Goal: Transaction & Acquisition: Purchase product/service

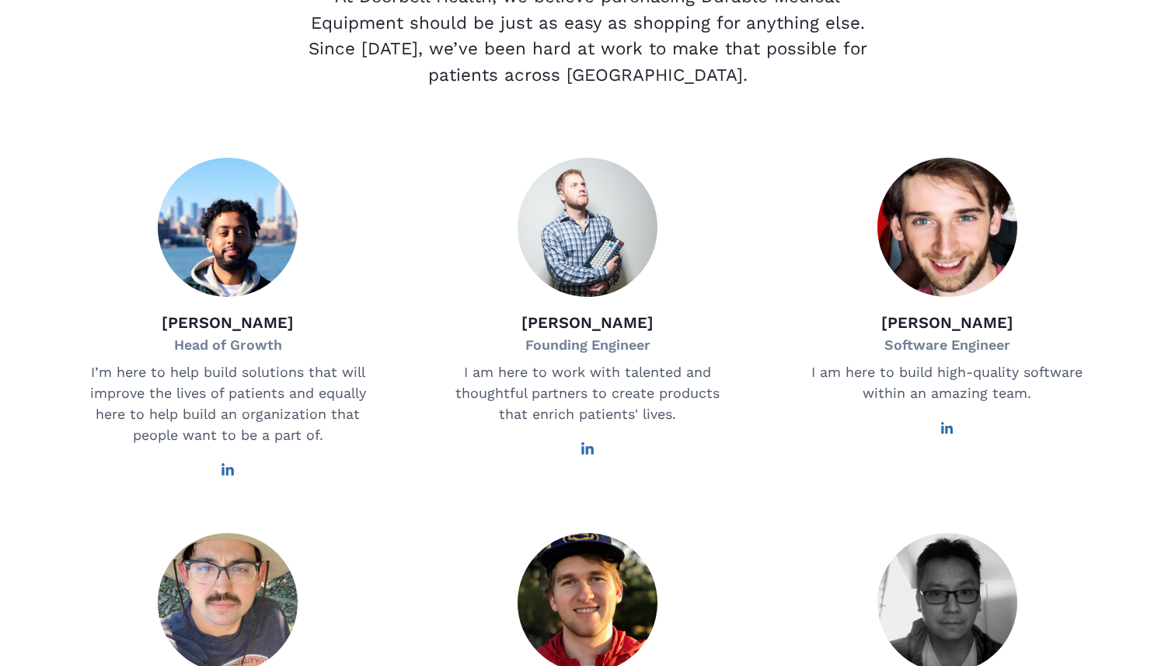
scroll to position [240, 0]
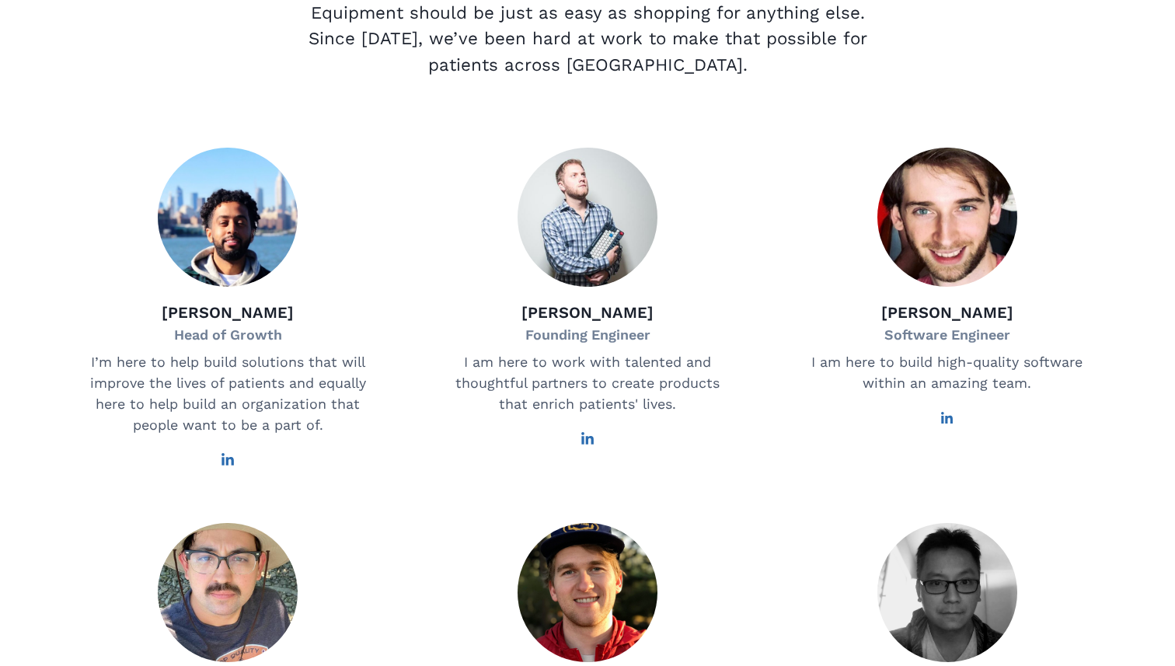
click at [247, 467] on div "[PERSON_NAME] Head of Growth I’m here to help build solutions that will improve…" at bounding box center [227, 308] width 339 height 320
click at [239, 467] on div "[PERSON_NAME] Head of Growth I’m here to help build solutions that will improve…" at bounding box center [227, 308] width 339 height 320
click at [232, 467] on icon at bounding box center [228, 460] width 14 height 14
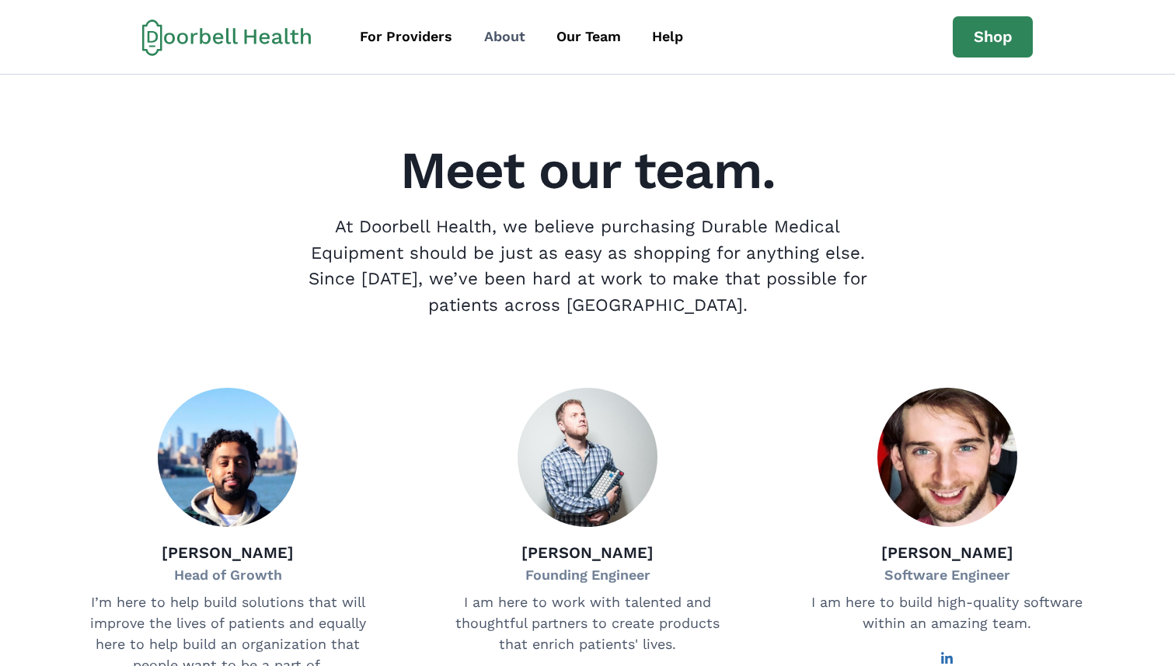
click at [498, 47] on link "About" at bounding box center [504, 36] width 69 height 35
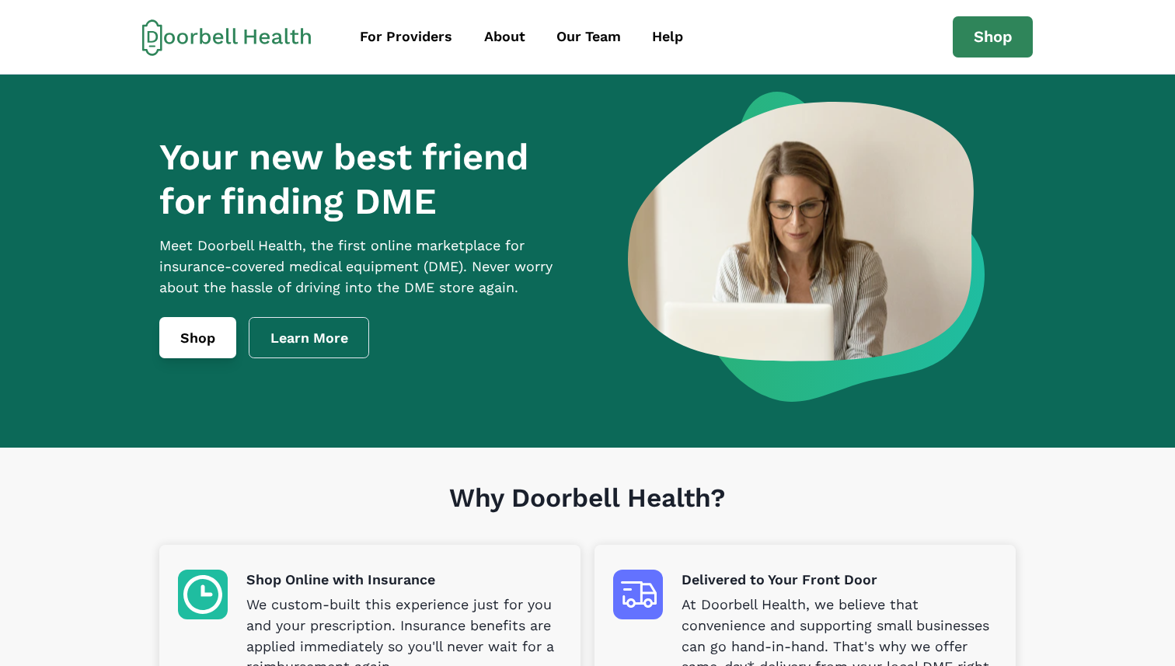
click at [166, 339] on link "Shop" at bounding box center [197, 338] width 77 height 42
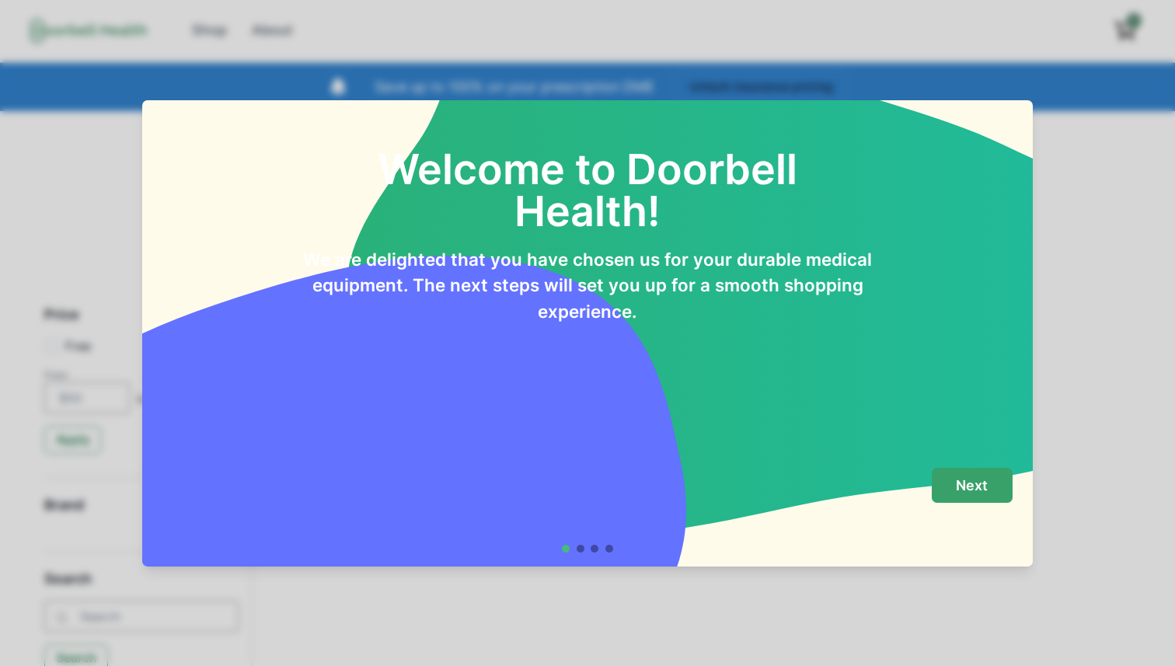
click at [964, 487] on p "Next" at bounding box center [972, 485] width 32 height 17
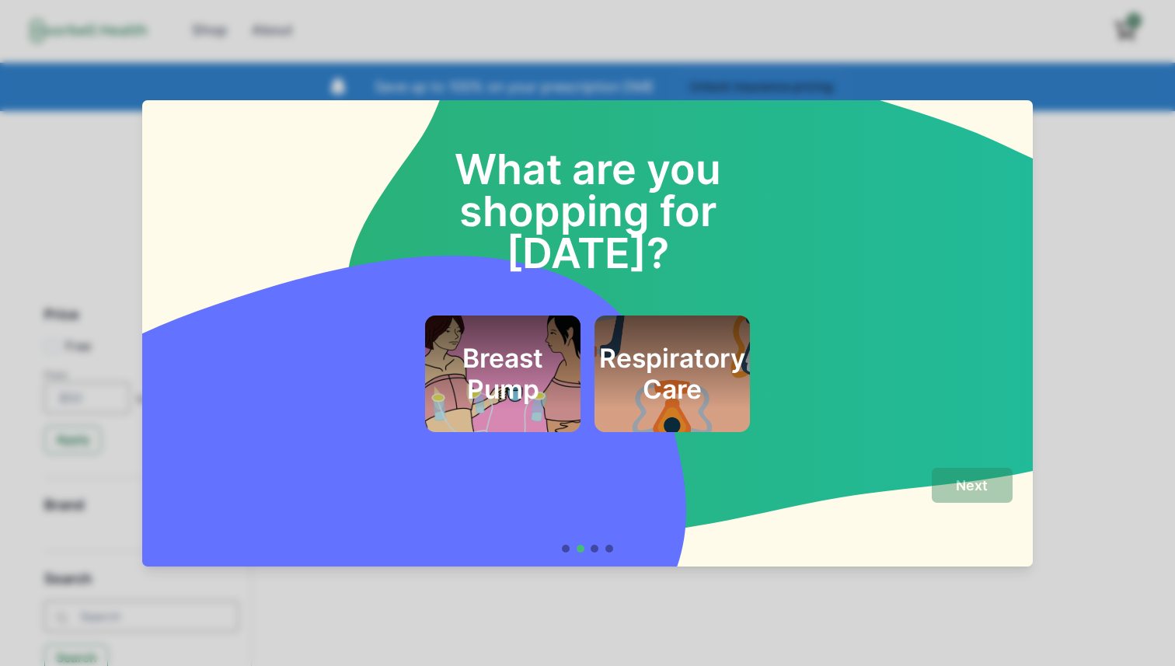
click at [677, 351] on h2 "Respiratory Care" at bounding box center [672, 374] width 146 height 63
click at [999, 498] on button "Next" at bounding box center [972, 485] width 81 height 35
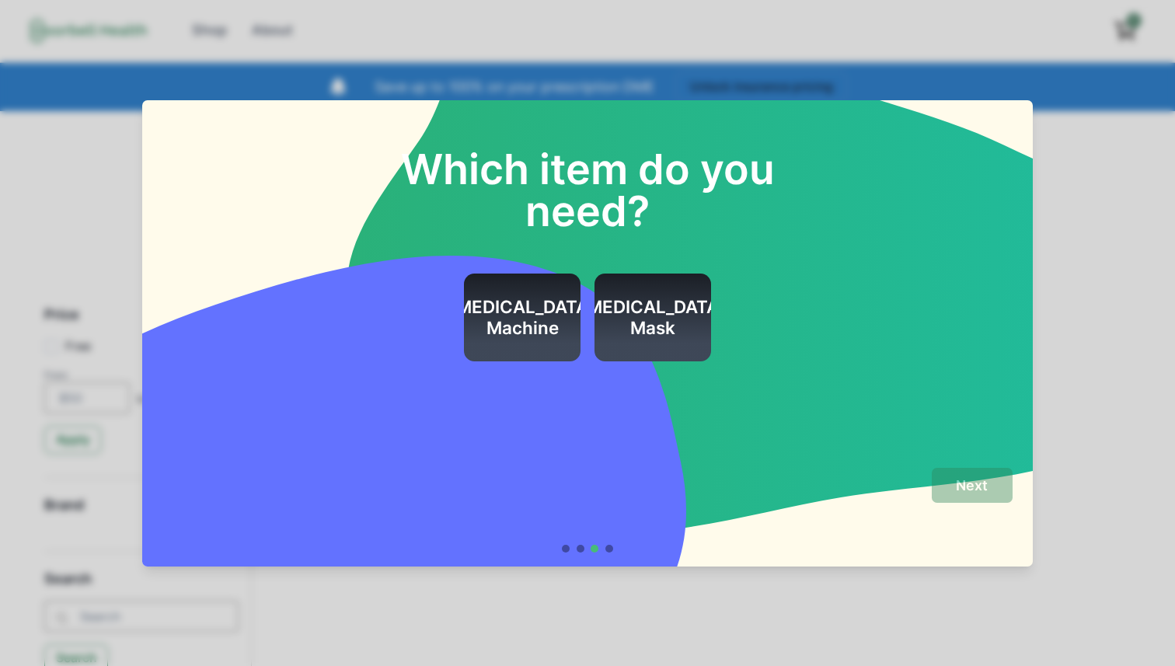
click at [659, 297] on h2 "CPAP Mask" at bounding box center [653, 318] width 146 height 42
click at [976, 517] on div "Next" at bounding box center [587, 503] width 850 height 70
click at [976, 487] on p "Next" at bounding box center [972, 485] width 32 height 17
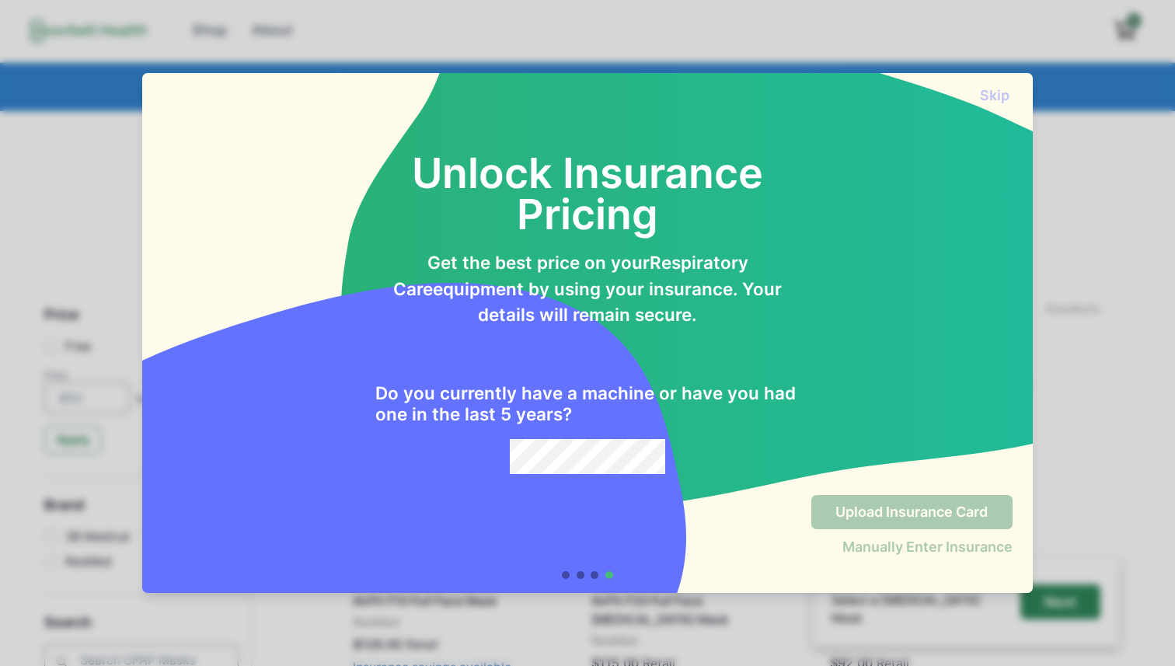
click at [594, 438] on div "Do you currently have a machine or have you had one in the last 5 years?" at bounding box center [587, 401] width 425 height 146
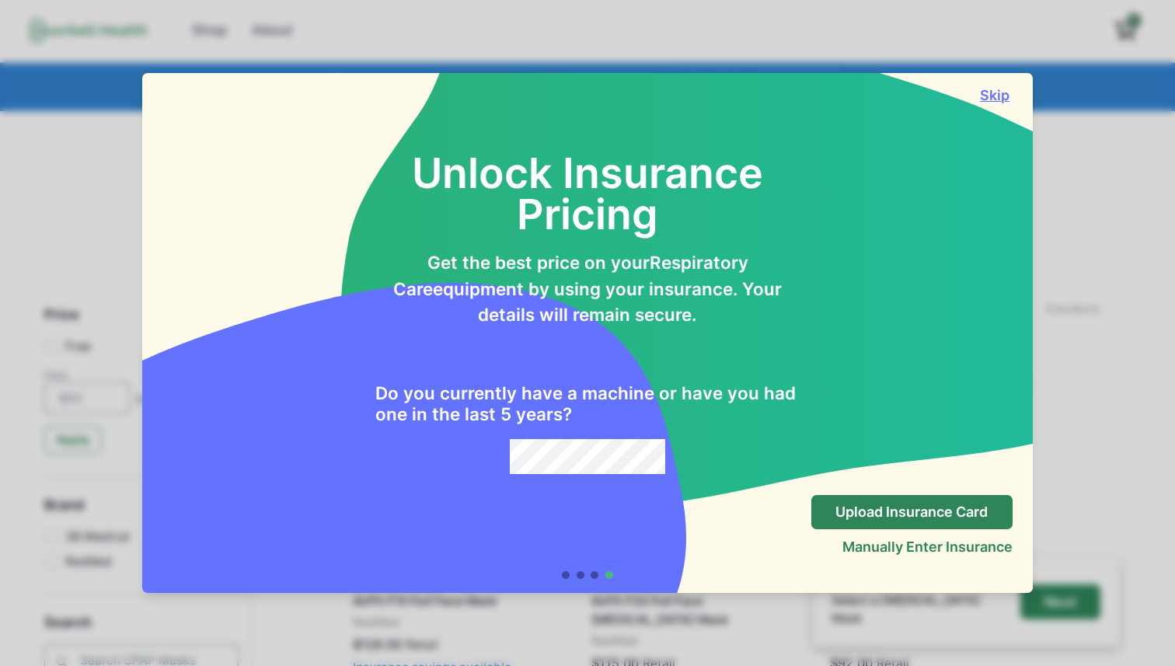
click at [1000, 101] on button "Skip" at bounding box center [995, 95] width 35 height 16
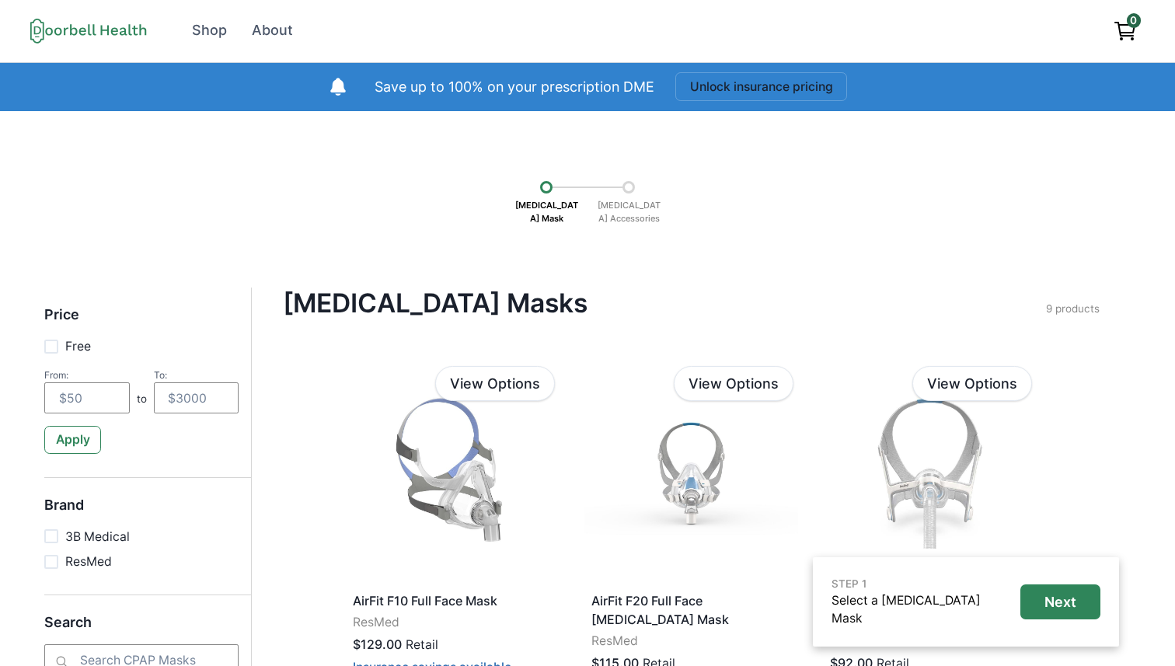
scroll to position [232, 0]
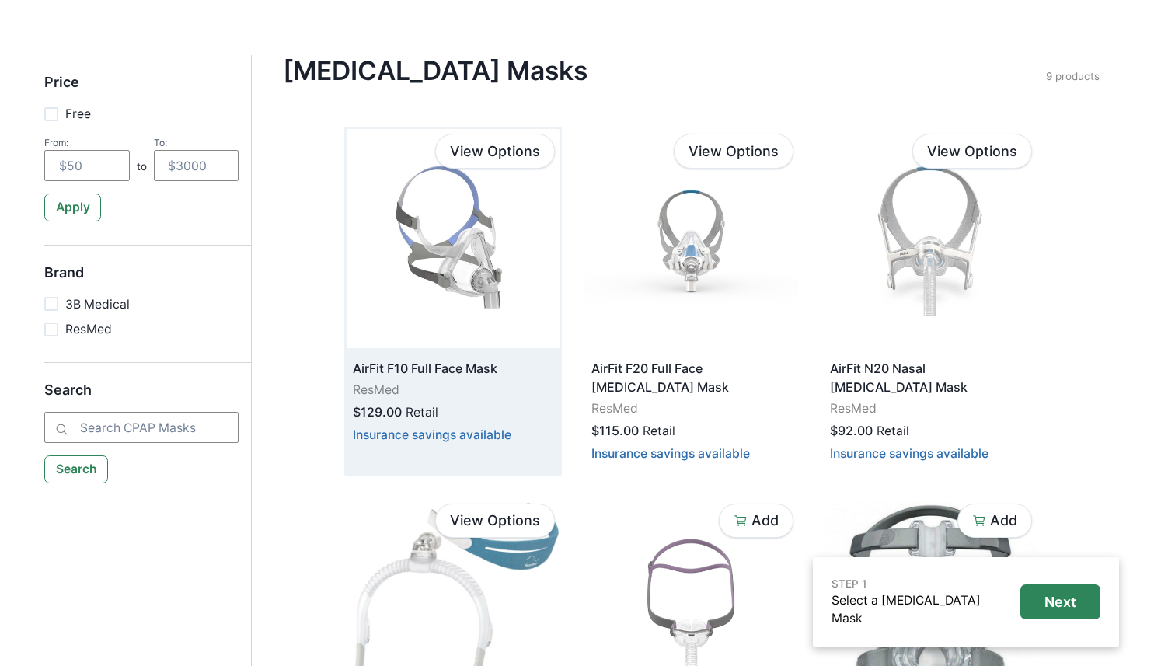
click at [451, 232] on img at bounding box center [453, 238] width 213 height 219
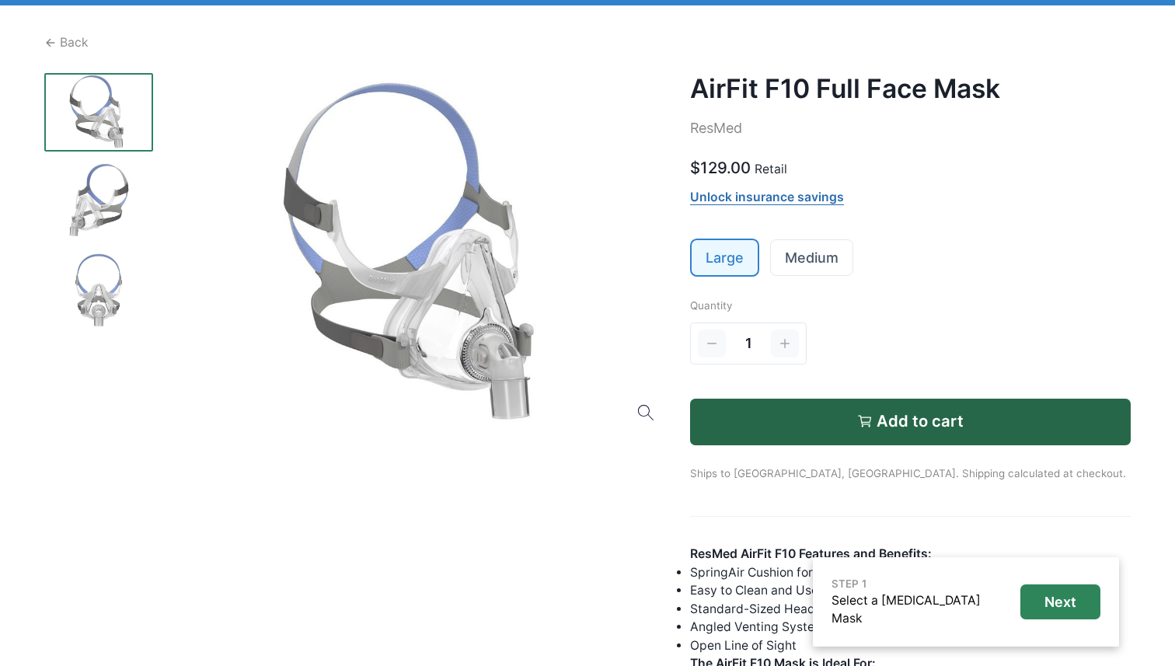
scroll to position [108, 0]
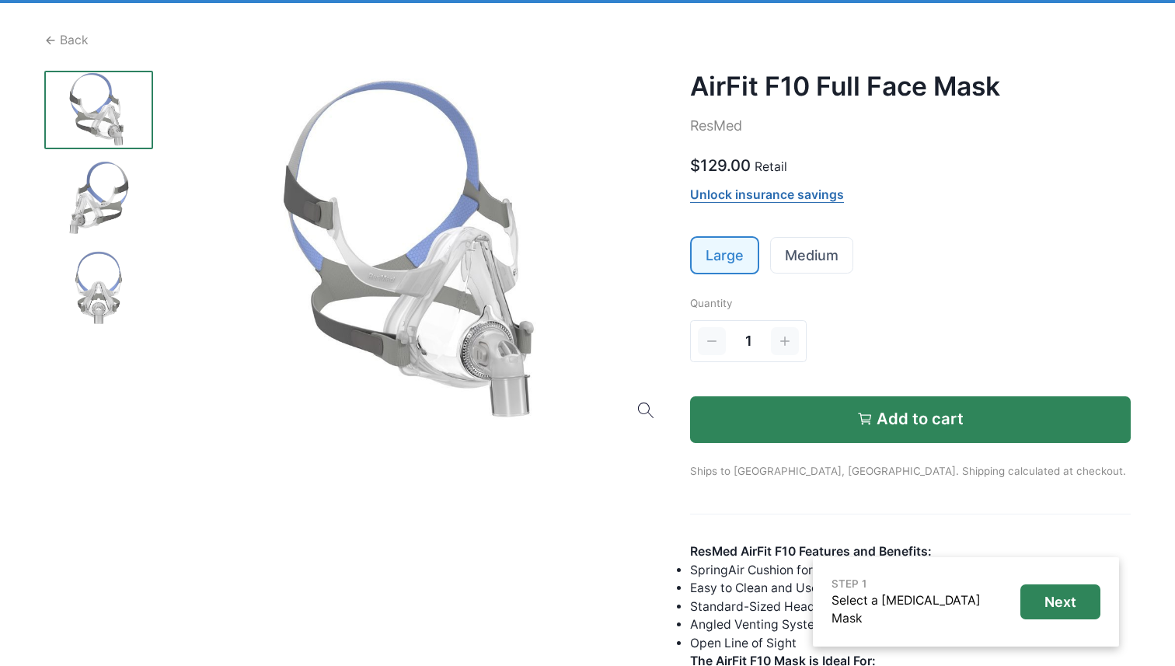
click at [919, 418] on p "Add to cart" at bounding box center [920, 419] width 87 height 19
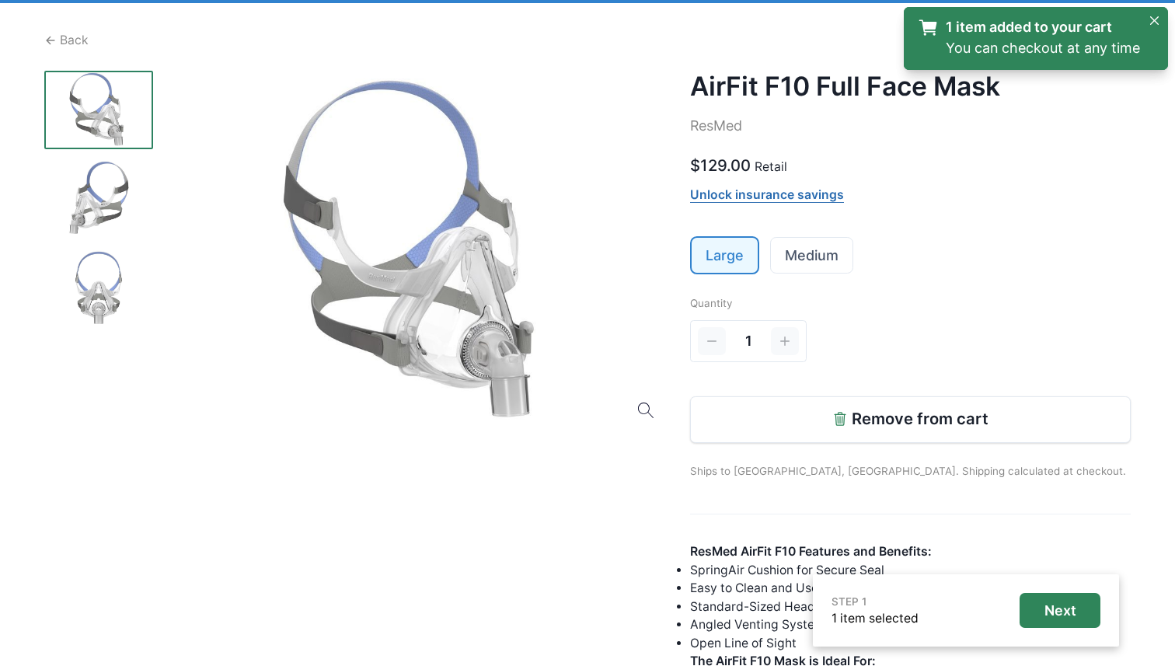
click at [1036, 37] on link "1 item added to your cart You can checkout at any time" at bounding box center [1029, 38] width 222 height 42
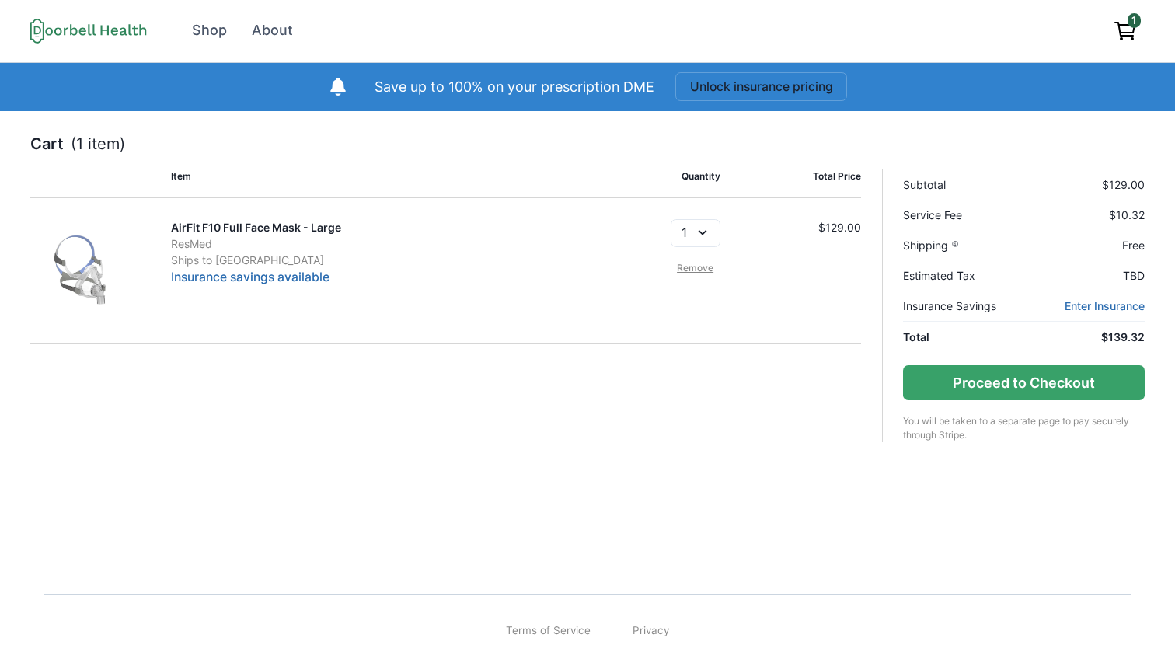
drag, startPoint x: 1008, startPoint y: 378, endPoint x: 1015, endPoint y: 334, distance: 44.9
click at [1015, 334] on nav "Subtotal $129.00 Service Fee $10.32 Shipping Free Estimated Tax TBD Insurance S…" at bounding box center [1013, 305] width 263 height 273
click at [1100, 302] on link "Enter Insurance" at bounding box center [1105, 306] width 80 height 16
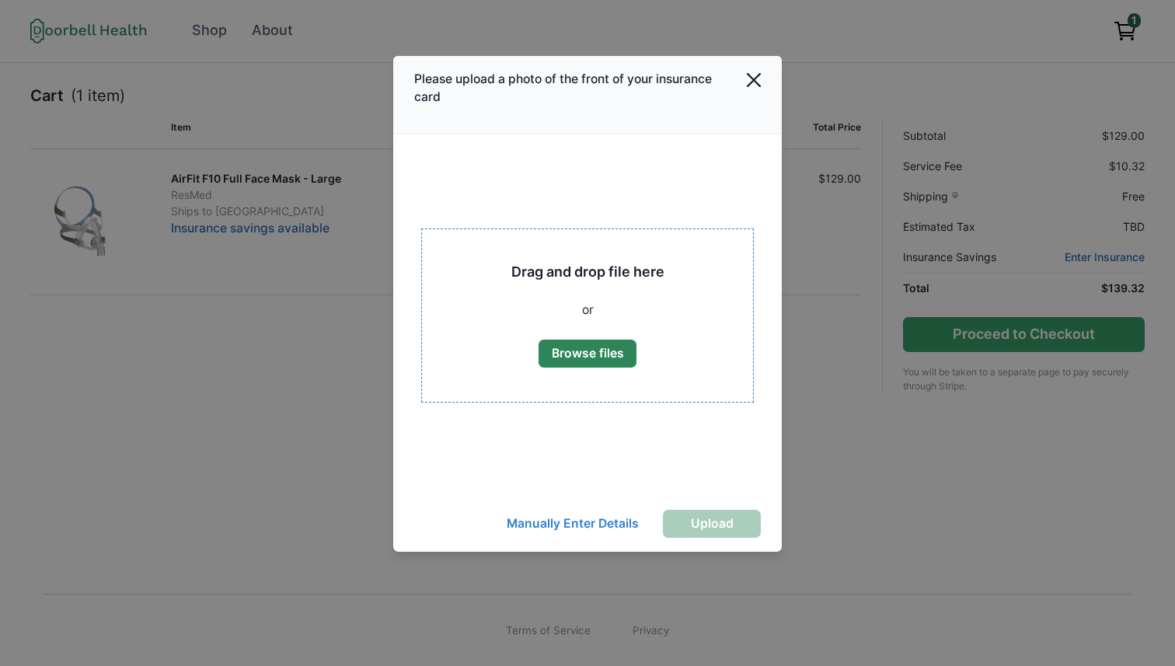
click at [564, 289] on div "Drag and drop file here or Browse files" at bounding box center [588, 316] width 153 height 105
click at [748, 74] on icon "Close" at bounding box center [754, 80] width 14 height 14
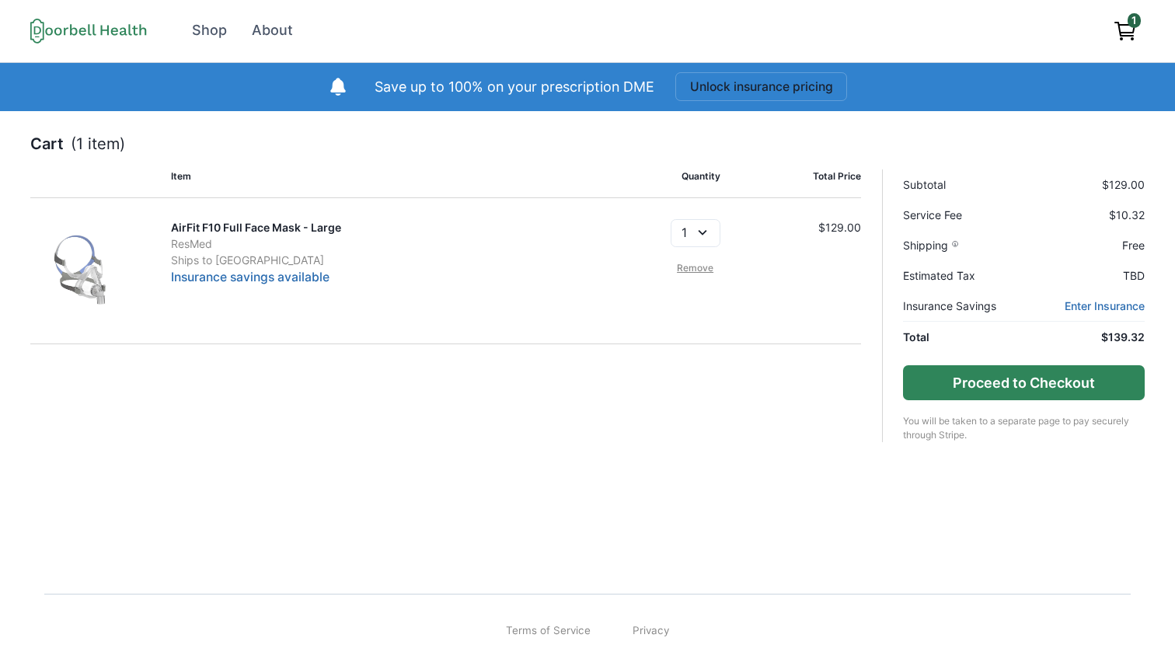
click at [984, 382] on button "Proceed to Checkout" at bounding box center [1023, 382] width 241 height 35
